Goal: Find specific page/section: Find specific page/section

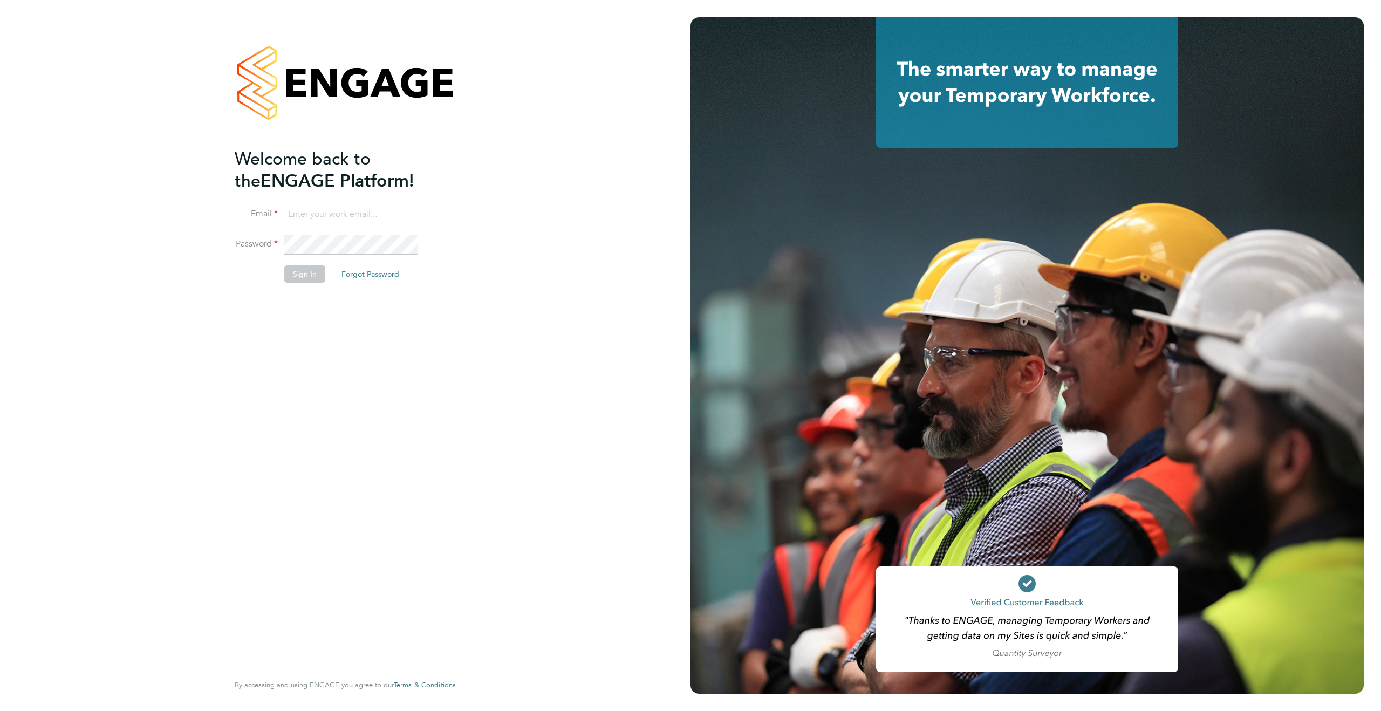
type input "[PERSON_NAME][EMAIL_ADDRESS][PERSON_NAME][DOMAIN_NAME]"
click at [301, 281] on button "Sign In" at bounding box center [304, 274] width 41 height 17
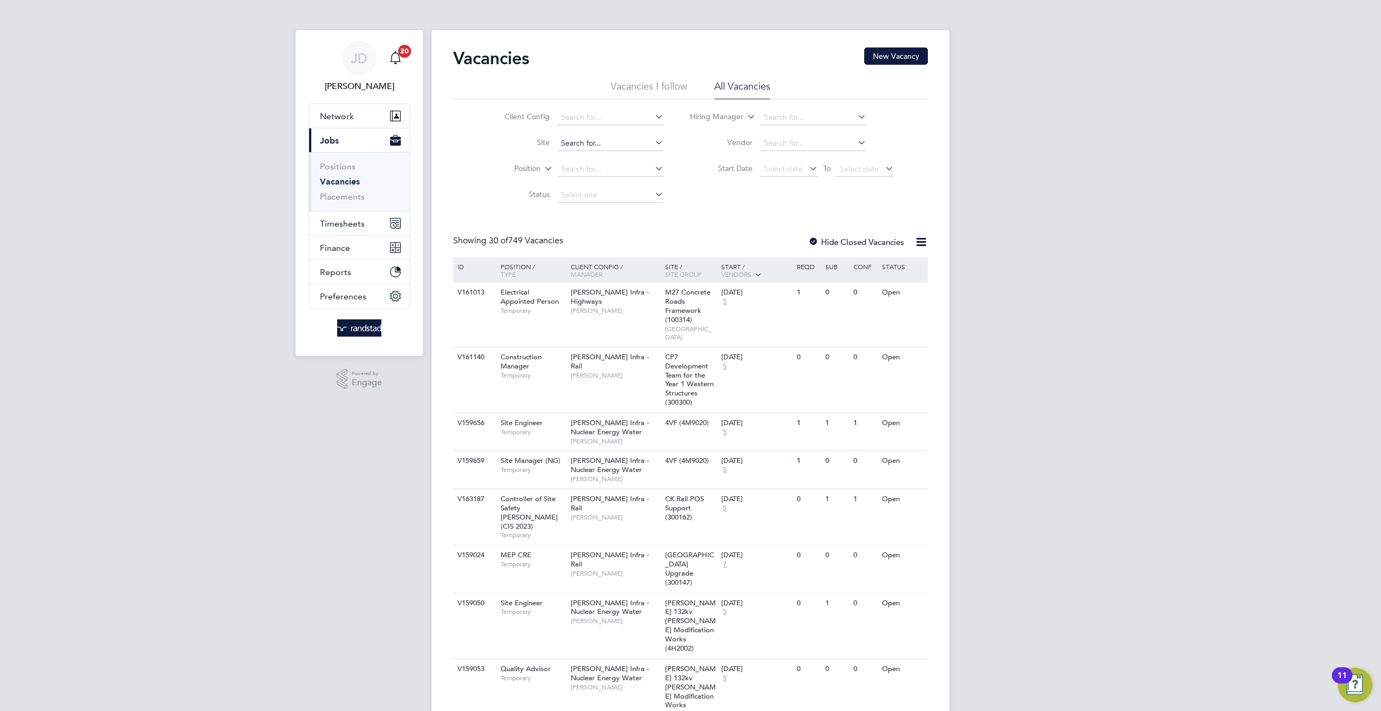
click at [567, 146] on input at bounding box center [610, 143] width 106 height 15
click at [595, 154] on b "Tilbury" at bounding box center [596, 158] width 24 height 9
type input "TKRE - Tilbury to Grain Reconductoring"
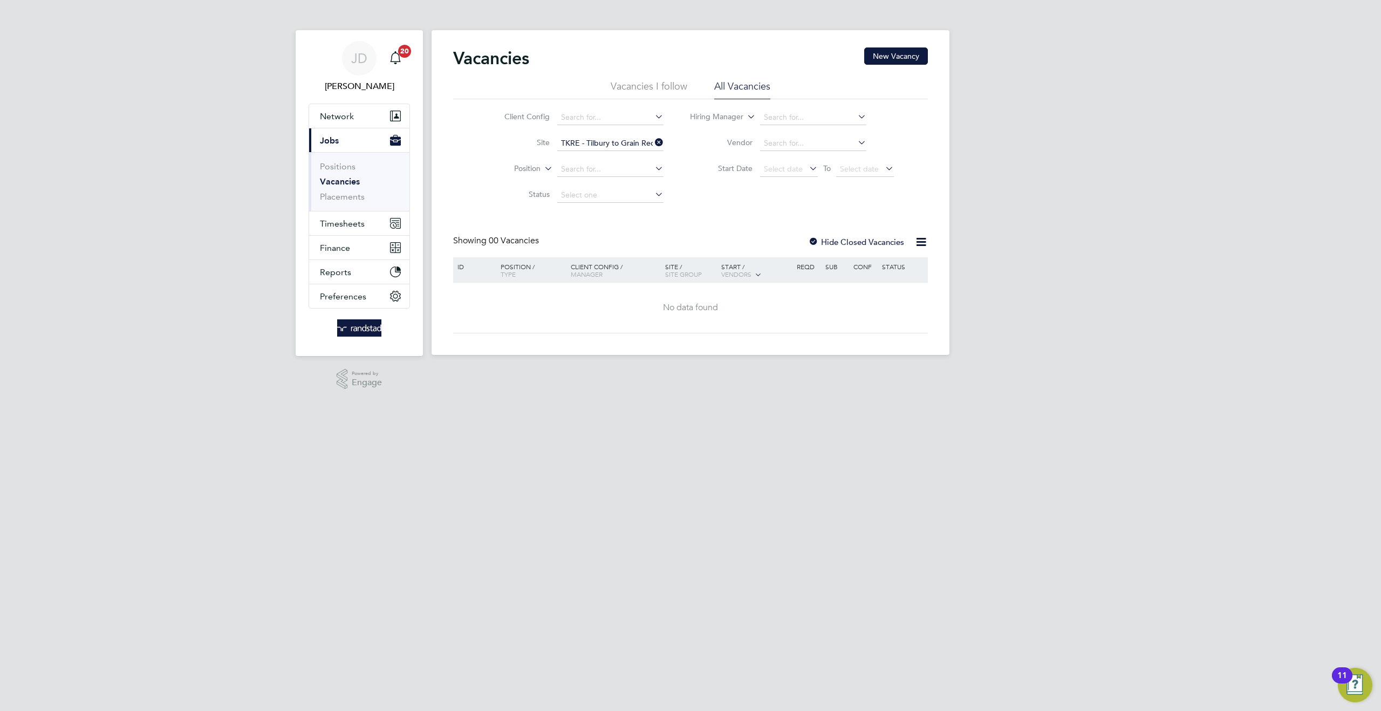
click at [812, 243] on div at bounding box center [813, 242] width 11 height 11
click at [601, 144] on input at bounding box center [610, 143] width 106 height 15
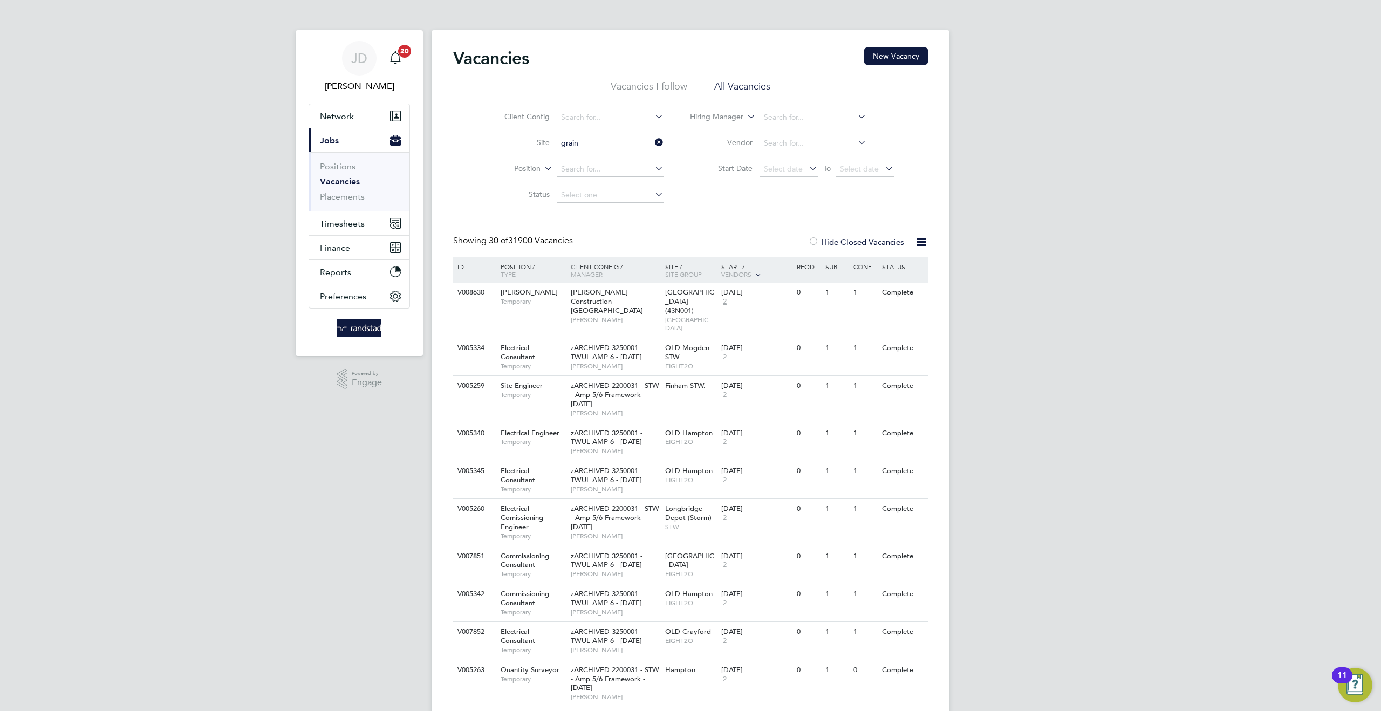
click at [623, 155] on b "Grain" at bounding box center [627, 158] width 19 height 9
type input "TKRE - Tilbury to Grain Reconductoring"
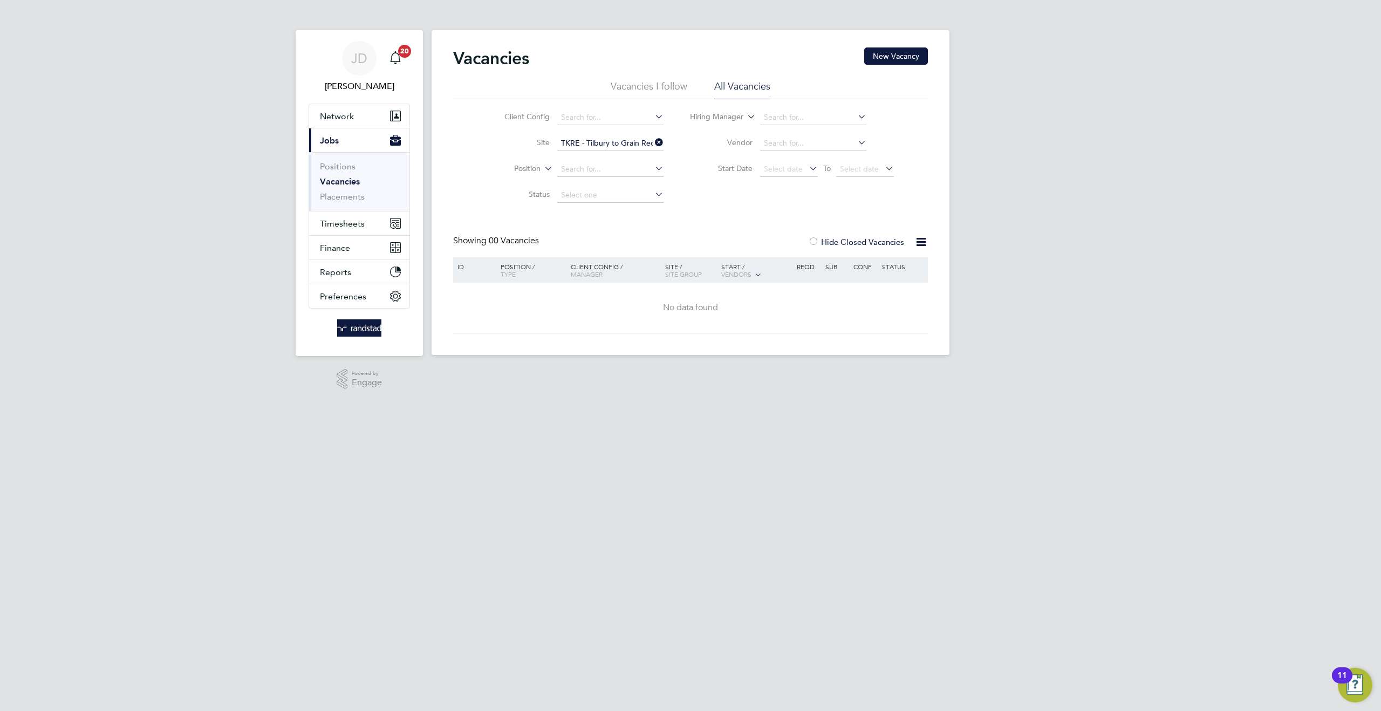
click at [653, 142] on icon at bounding box center [653, 142] width 0 height 15
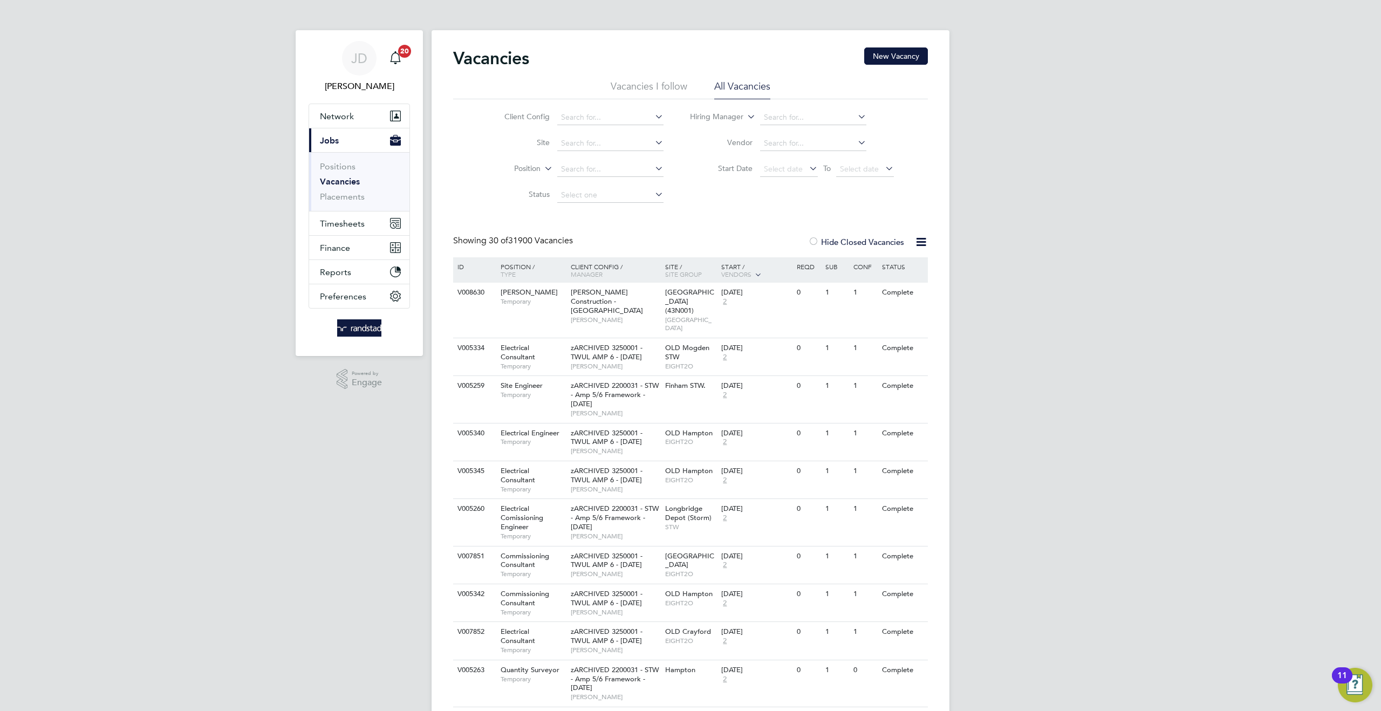
click at [676, 266] on div "Site / Site Group" at bounding box center [691, 270] width 57 height 26
click at [919, 242] on icon at bounding box center [921, 241] width 13 height 13
click at [672, 264] on div "Site / Site Group" at bounding box center [691, 270] width 57 height 26
click at [813, 242] on div at bounding box center [813, 242] width 11 height 11
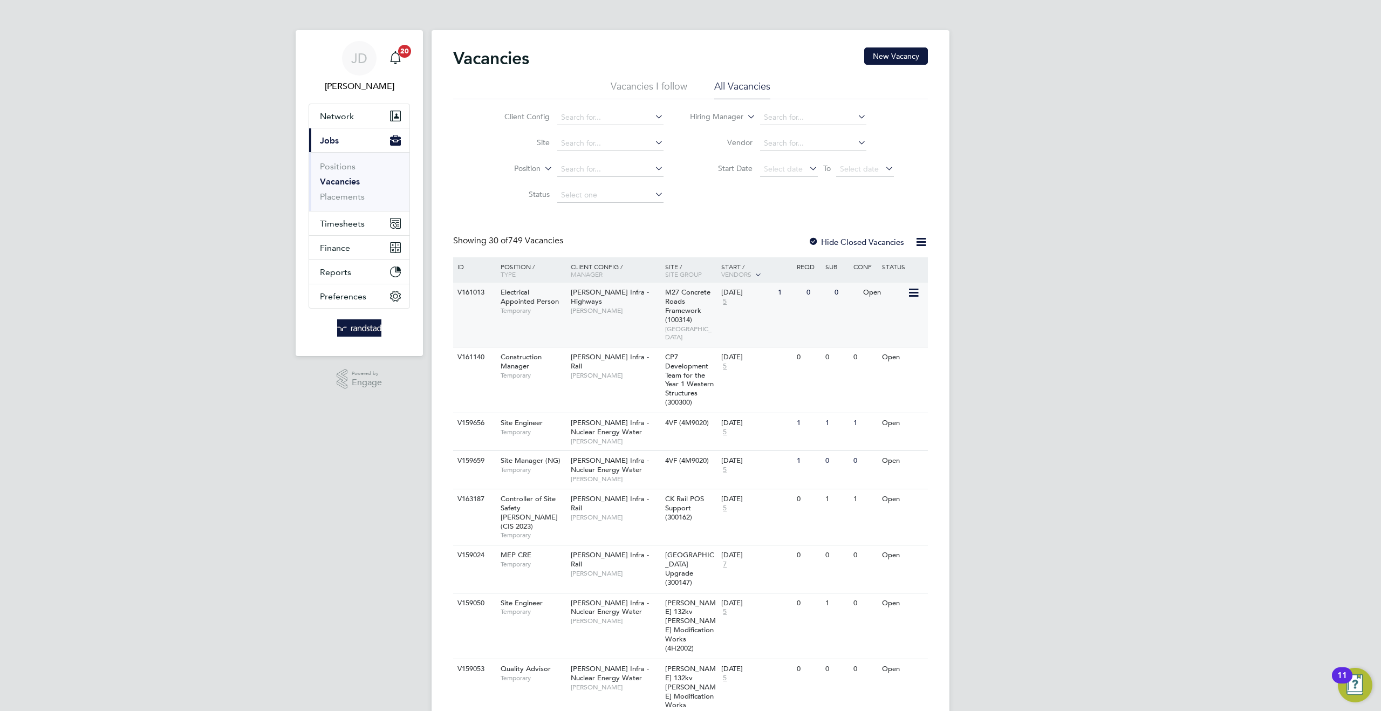
scroll to position [5, 0]
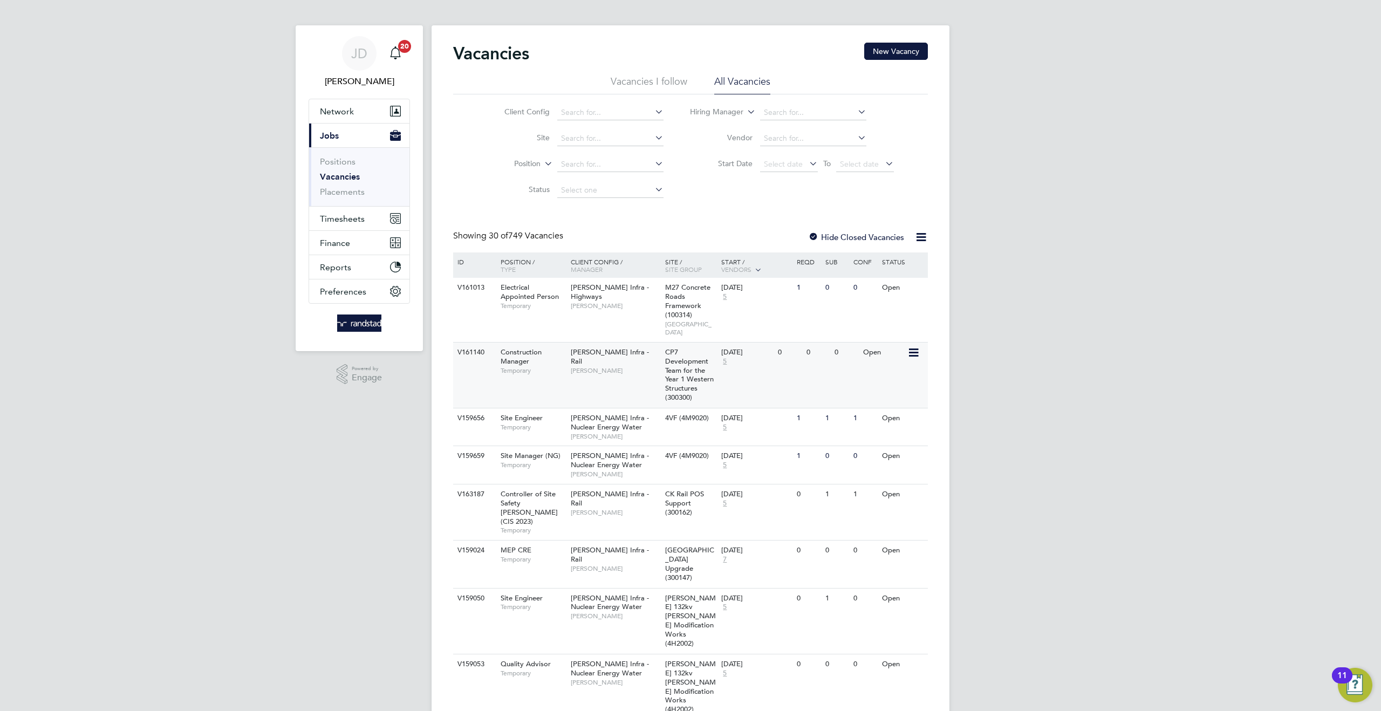
click at [515, 353] on span "Construction Manager" at bounding box center [521, 357] width 41 height 18
